Goal: Task Accomplishment & Management: Manage account settings

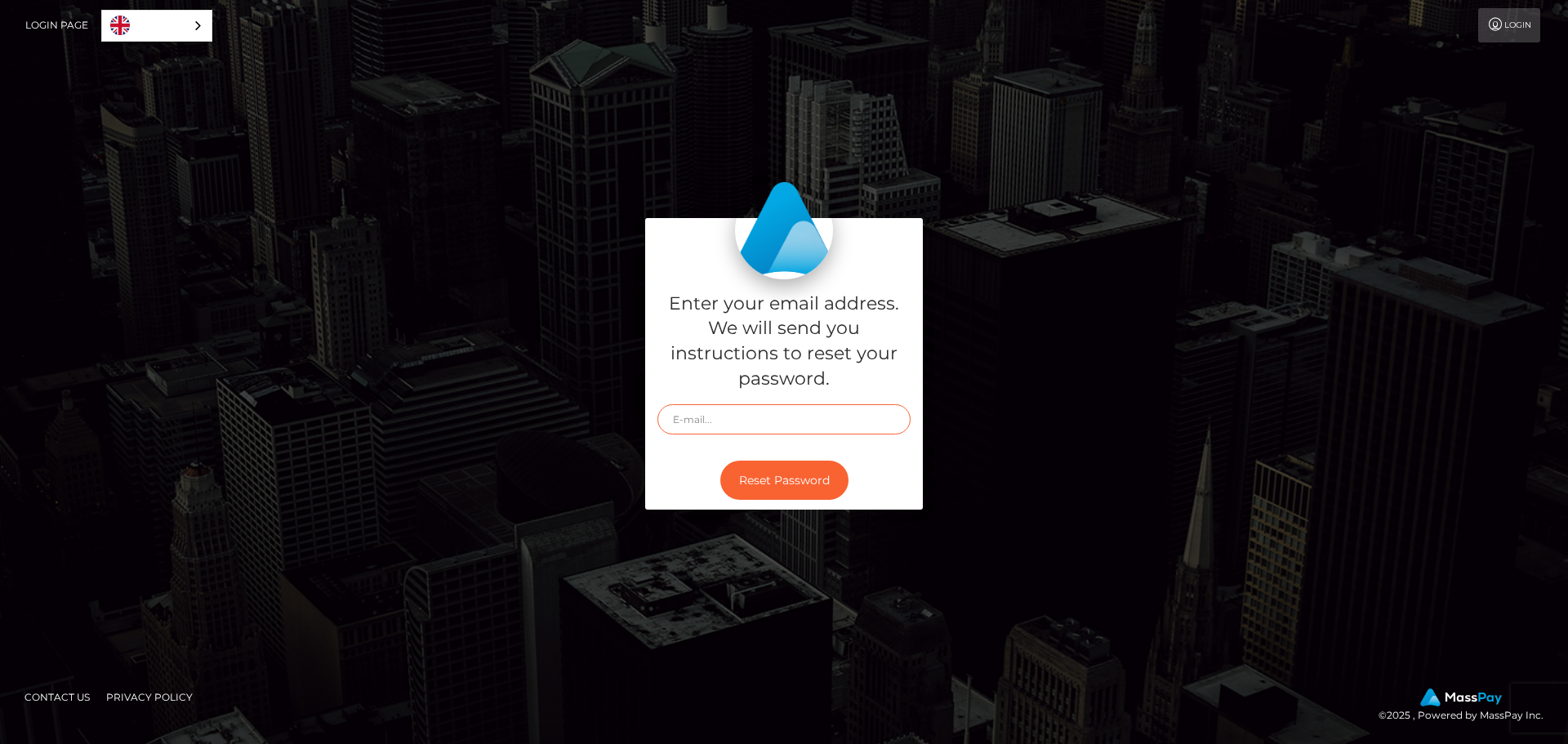
click at [750, 421] on input "text" at bounding box center [784, 419] width 253 height 30
type input "hello.feetfinder"
click at [763, 433] on input "hello.feetfinder" at bounding box center [784, 419] width 253 height 30
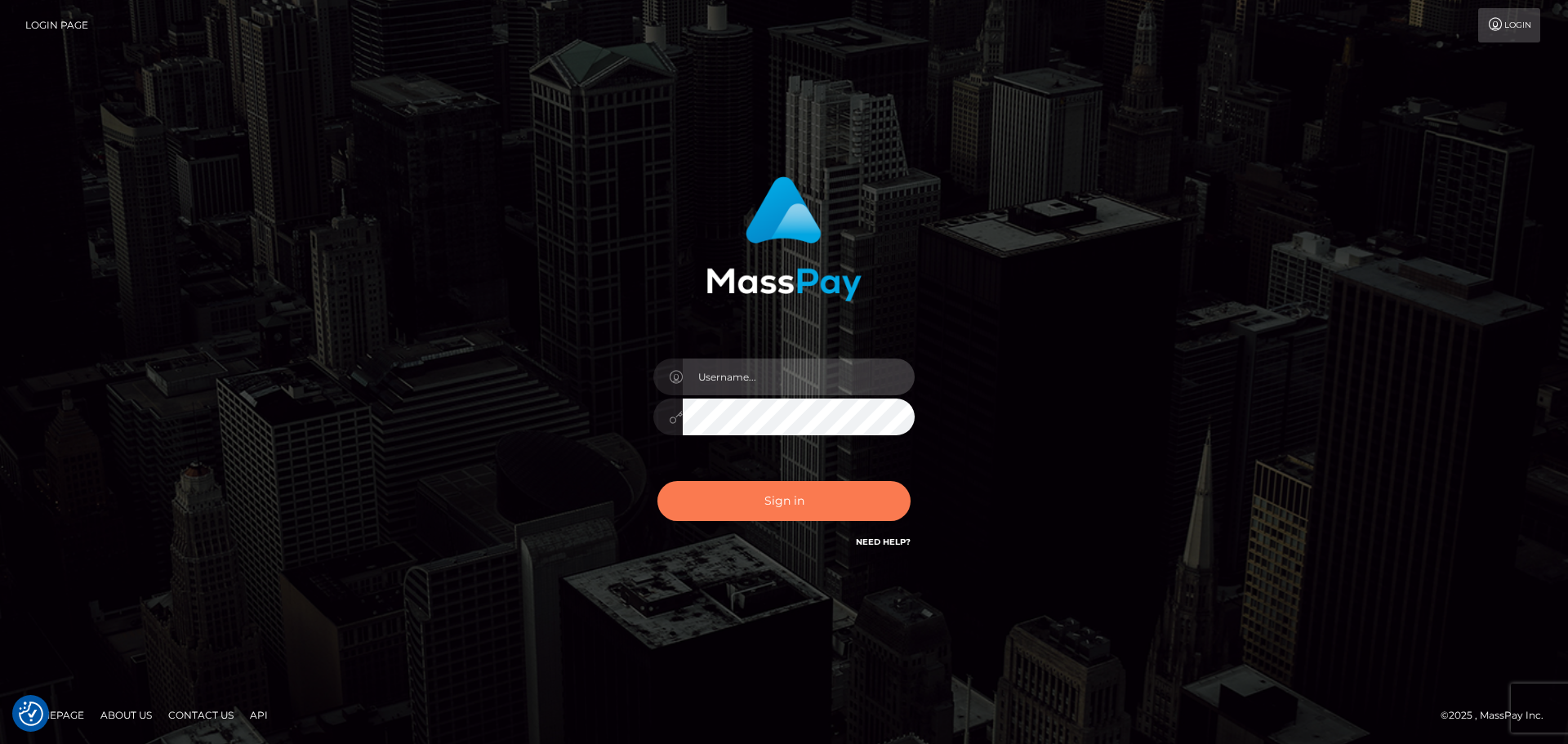
type input "hello.feetfinder"
click at [802, 491] on button "Sign in" at bounding box center [784, 501] width 253 height 40
type input "hello.feetfinder"
click at [738, 499] on button "Sign in" at bounding box center [784, 501] width 253 height 40
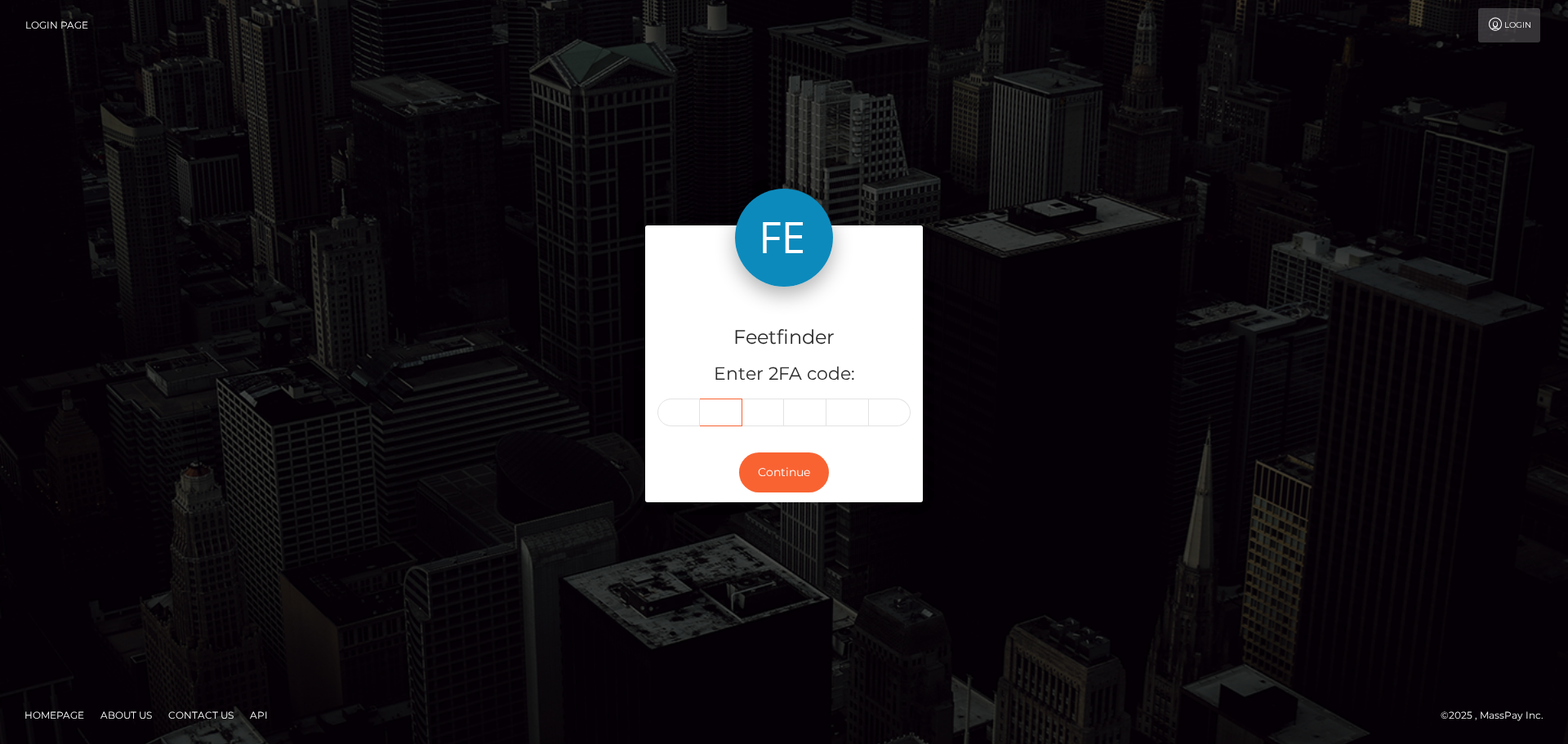
click at [717, 416] on input "text" at bounding box center [720, 412] width 42 height 27
click at [682, 405] on input "text" at bounding box center [678, 412] width 42 height 27
type input "8"
type input "2"
type input "9"
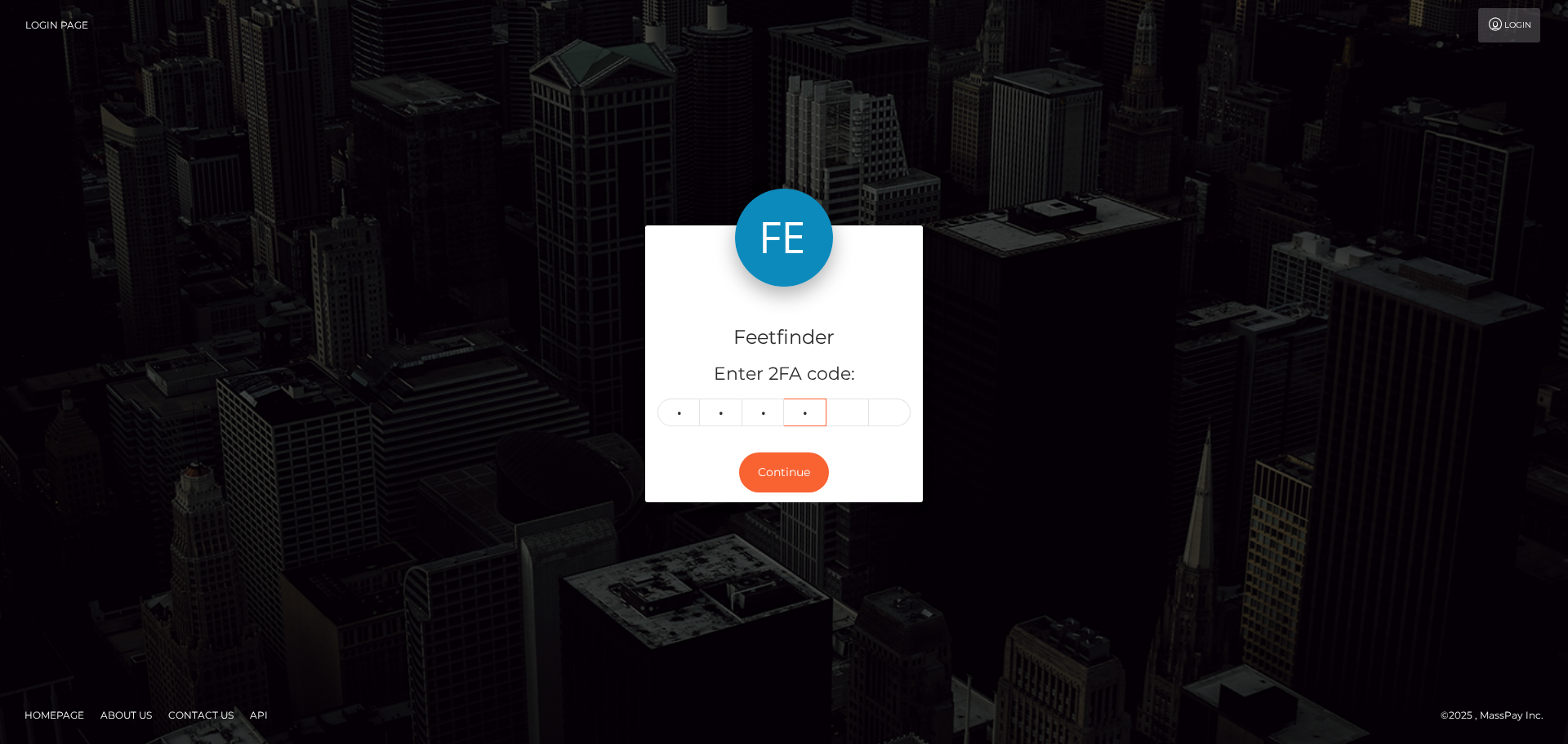
type input "9"
type input "2"
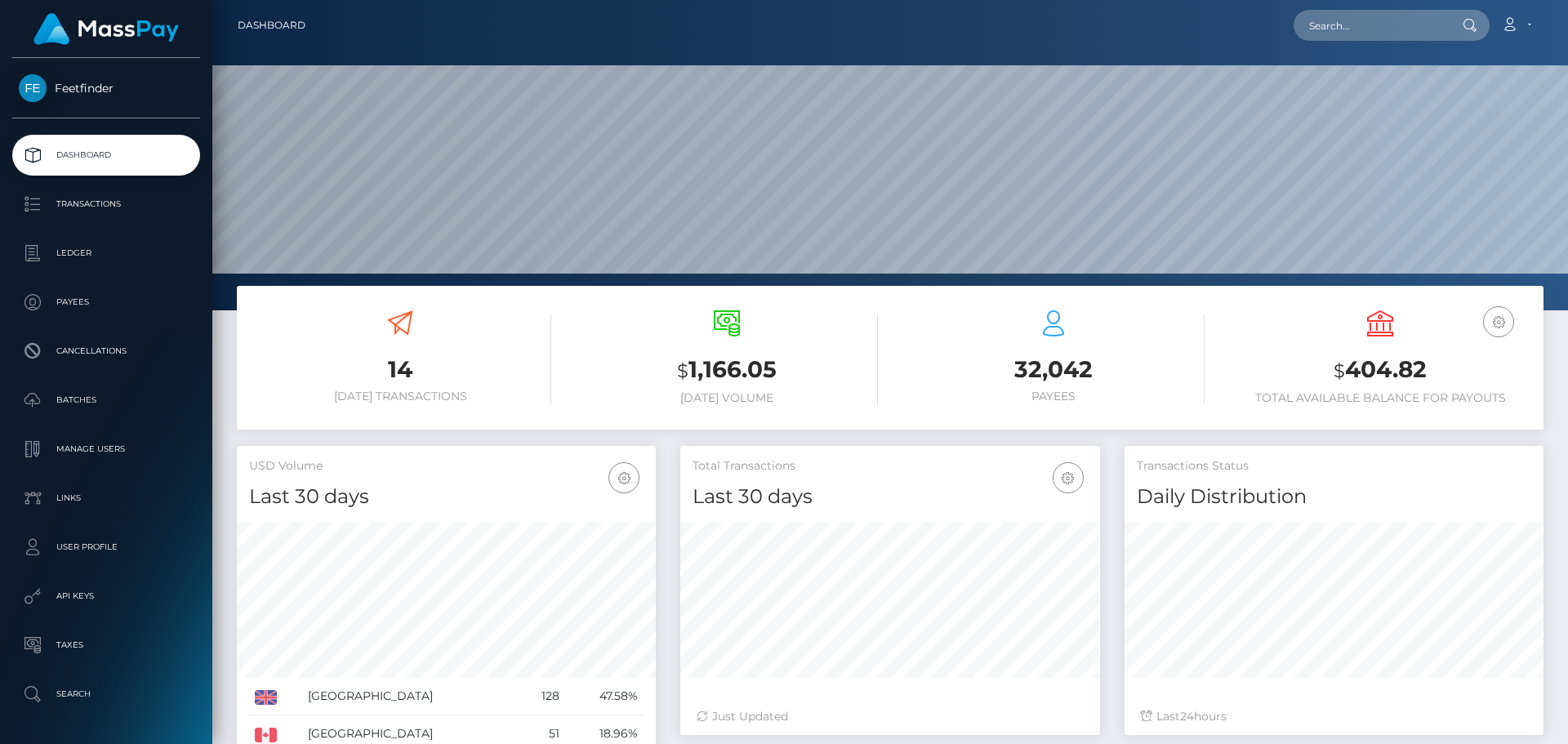
scroll to position [290, 420]
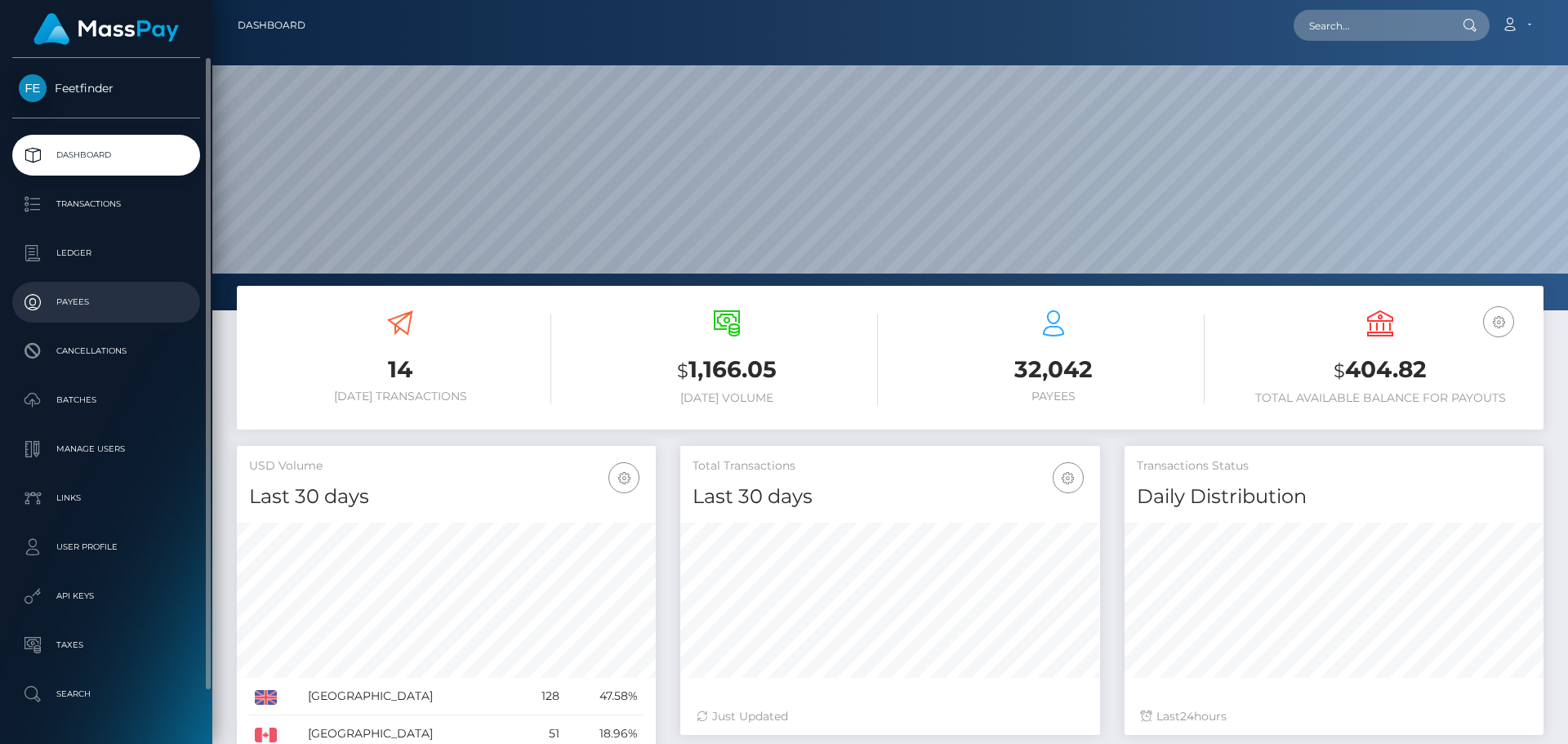
click at [89, 306] on p "Payees" at bounding box center [106, 302] width 175 height 25
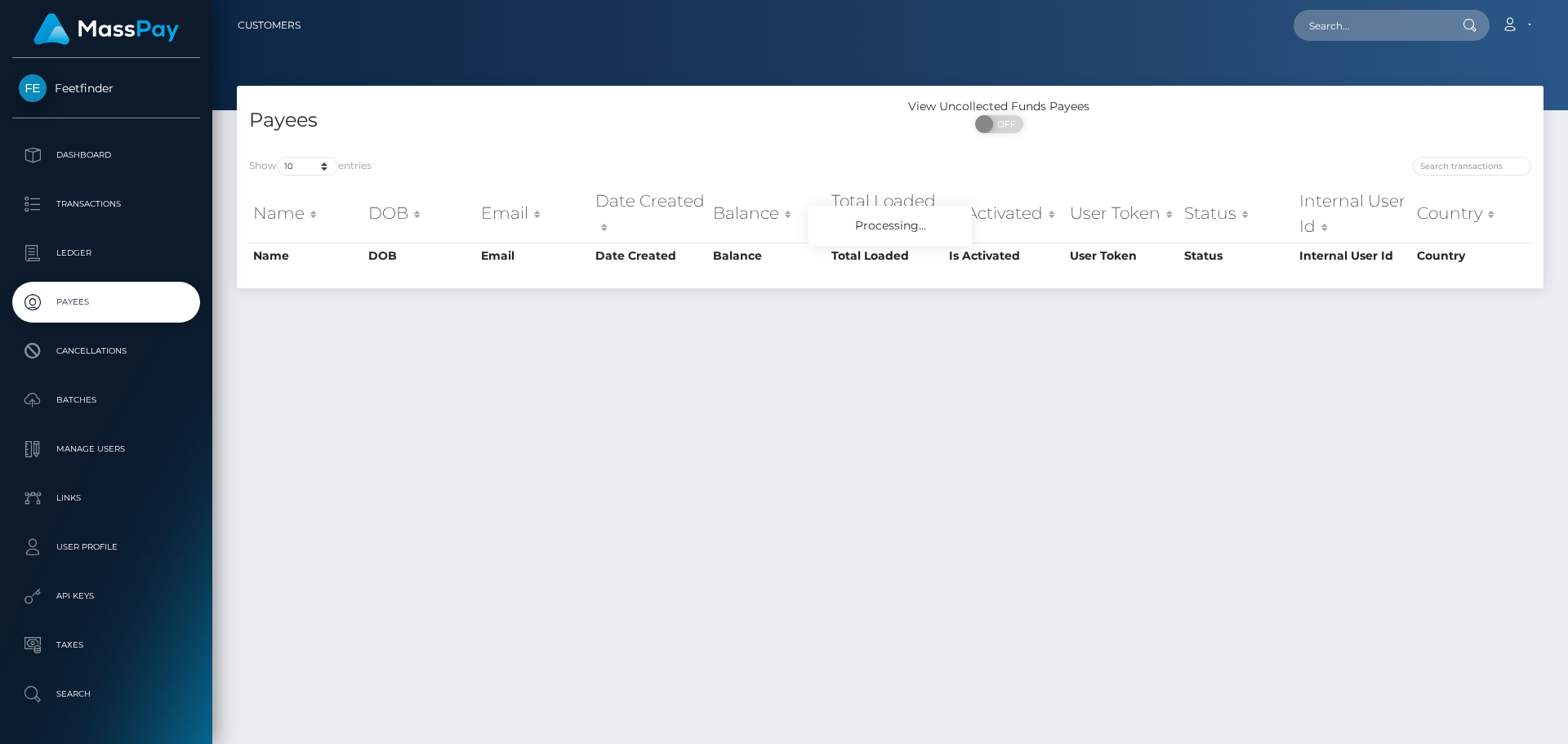
click at [1457, 177] on div at bounding box center [1217, 168] width 629 height 23
click at [1453, 172] on input "search" at bounding box center [1472, 166] width 118 height 19
paste input "b80e2bec-9581-11f0-bd85-0694aced620b"
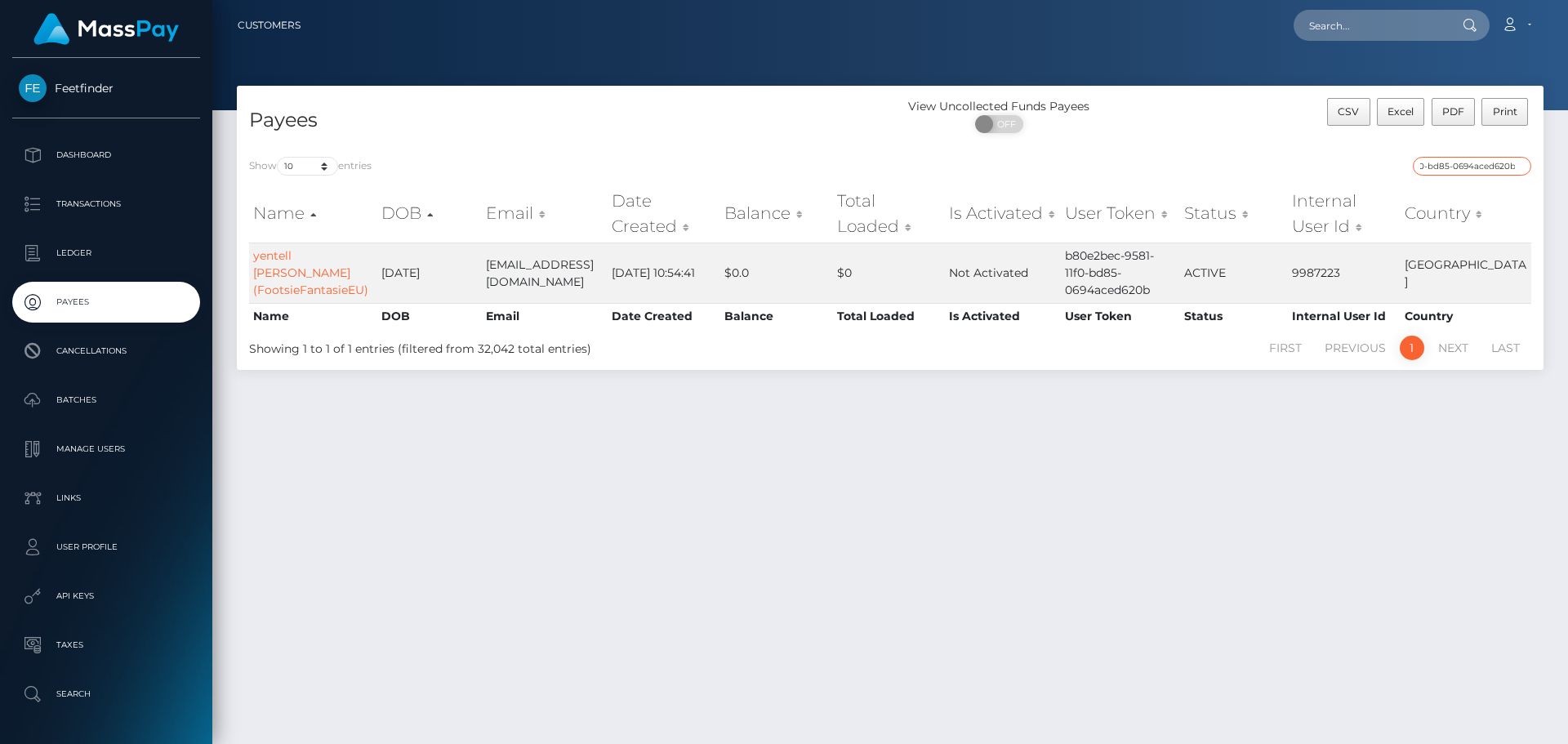
type input "b80e2bec-9581-11f0-bd85-0694aced620b"
